Goal: Use online tool/utility

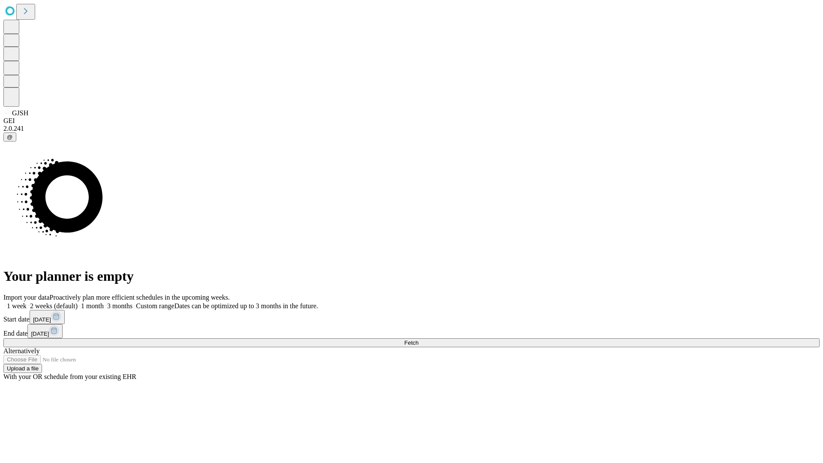
click at [419, 340] on span "Fetch" at bounding box center [411, 343] width 14 height 6
